Goal: Task Accomplishment & Management: Use online tool/utility

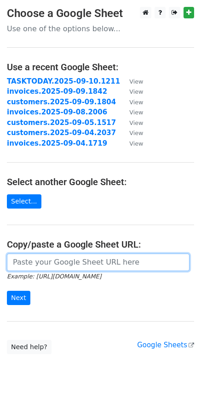
drag, startPoint x: 63, startPoint y: 264, endPoint x: 58, endPoint y: 268, distance: 6.2
click at [63, 264] on input "url" at bounding box center [98, 262] width 182 height 17
paste input "[URL][DOMAIN_NAME]"
type input "[URL][DOMAIN_NAME]"
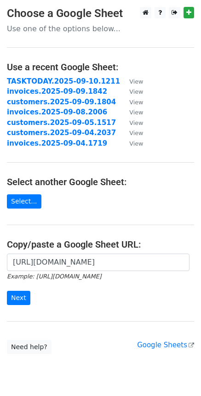
scroll to position [0, 0]
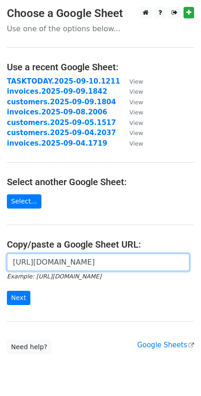
click at [66, 267] on input "[URL][DOMAIN_NAME]" at bounding box center [98, 262] width 182 height 17
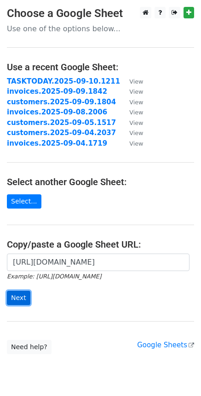
click at [18, 302] on input "Next" at bounding box center [18, 298] width 23 height 14
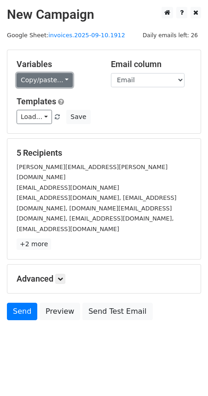
click at [61, 81] on link "Copy/paste..." at bounding box center [45, 80] width 56 height 14
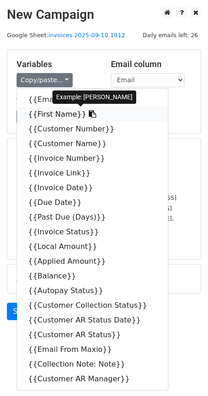
click at [89, 113] on icon at bounding box center [92, 113] width 7 height 7
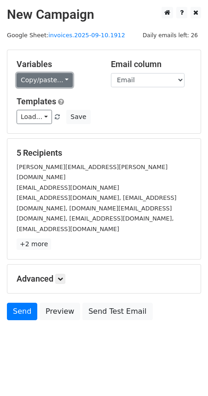
click at [58, 79] on link "Copy/paste..." at bounding box center [45, 80] width 56 height 14
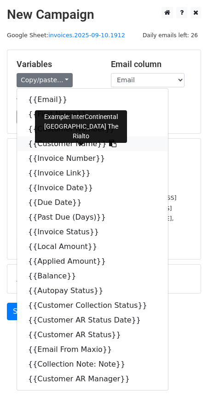
click at [109, 143] on icon at bounding box center [112, 143] width 7 height 7
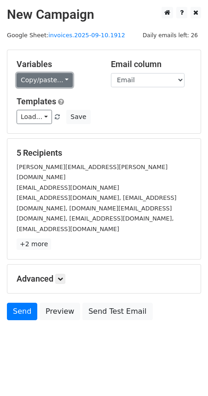
click at [58, 78] on link "Copy/paste..." at bounding box center [45, 80] width 56 height 14
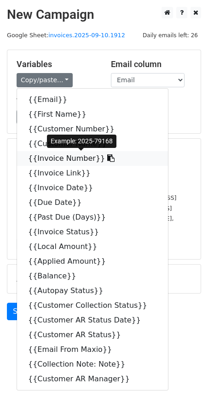
click at [107, 157] on icon at bounding box center [110, 157] width 7 height 7
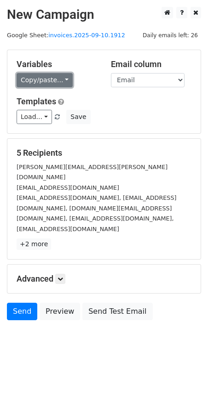
click at [64, 78] on link "Copy/paste..." at bounding box center [45, 80] width 56 height 14
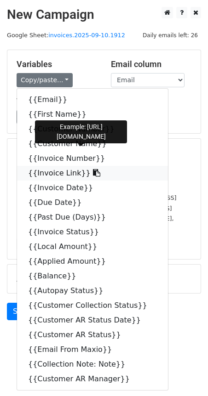
click at [93, 175] on icon at bounding box center [96, 172] width 7 height 7
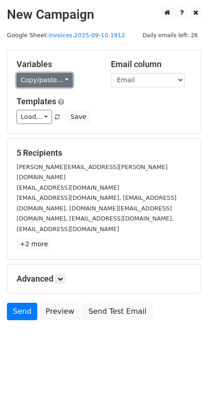
click at [64, 83] on link "Copy/paste..." at bounding box center [45, 80] width 56 height 14
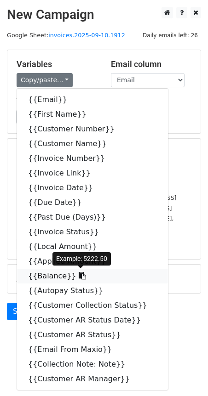
click at [79, 279] on icon at bounding box center [82, 275] width 7 height 7
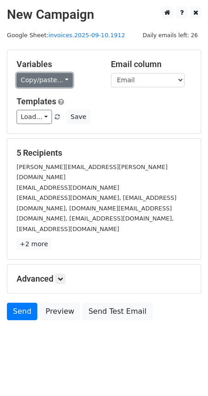
click at [64, 80] on link "Copy/paste..." at bounding box center [45, 80] width 56 height 14
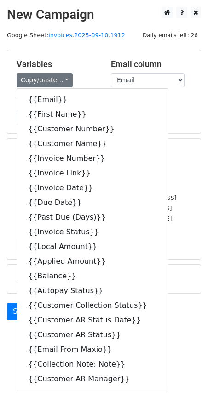
click at [165, 108] on div "Templates Load... NC email Save" at bounding box center [104, 111] width 188 height 28
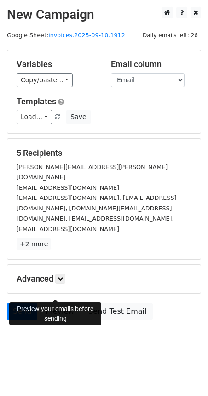
click at [59, 303] on link "Preview" at bounding box center [60, 311] width 40 height 17
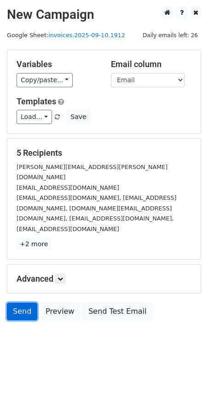
click at [22, 303] on link "Send" at bounding box center [22, 311] width 30 height 17
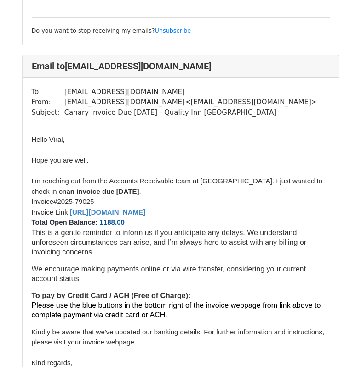
scroll to position [1348, 0]
